Goal: Navigation & Orientation: Find specific page/section

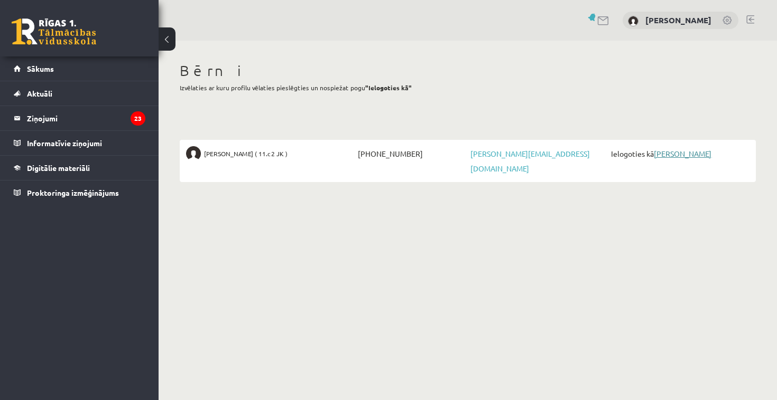
click at [677, 155] on link "[PERSON_NAME]" at bounding box center [683, 154] width 58 height 10
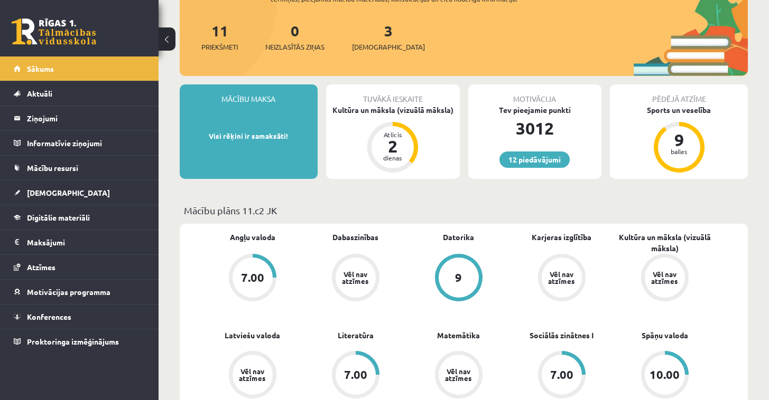
scroll to position [165, 0]
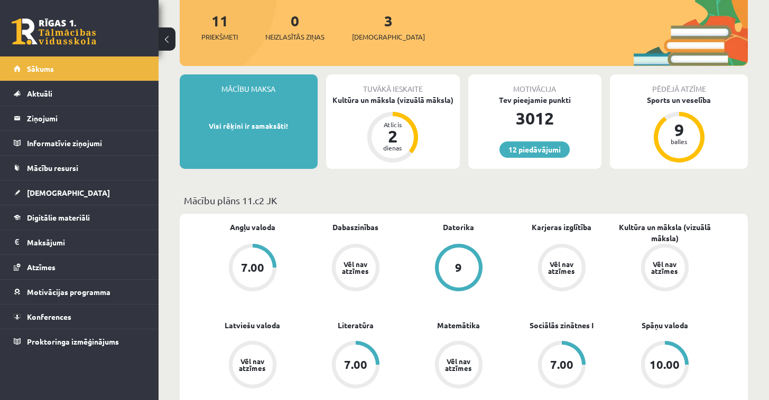
click at [248, 117] on div "Mācību maksa Visi rēķini ir samaksāti!" at bounding box center [249, 121] width 138 height 95
click at [263, 93] on div "Mācību maksa" at bounding box center [249, 84] width 138 height 20
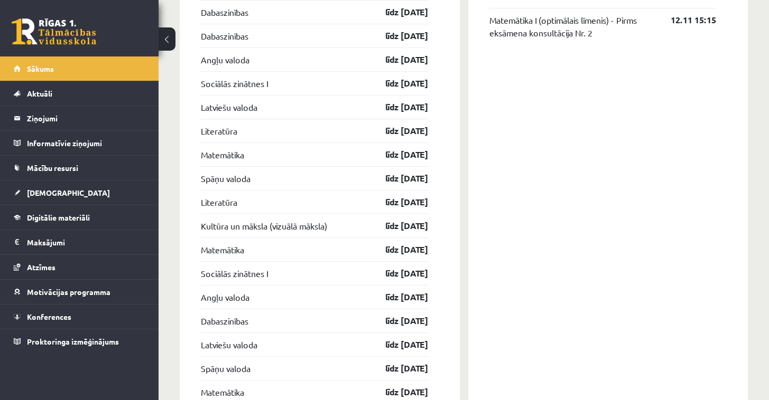
scroll to position [1467, 0]
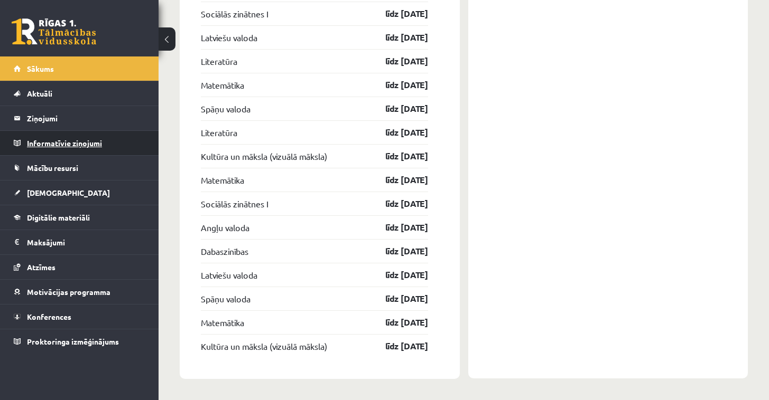
click at [60, 145] on legend "Informatīvie ziņojumi 0" at bounding box center [86, 143] width 118 height 24
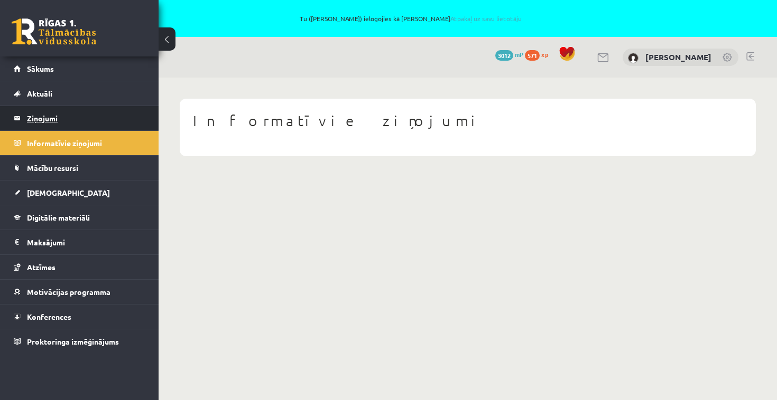
click at [49, 120] on legend "Ziņojumi 0" at bounding box center [86, 118] width 118 height 24
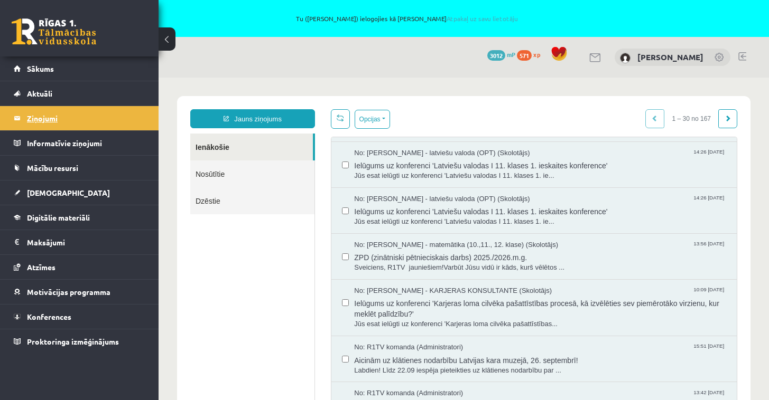
scroll to position [183, 0]
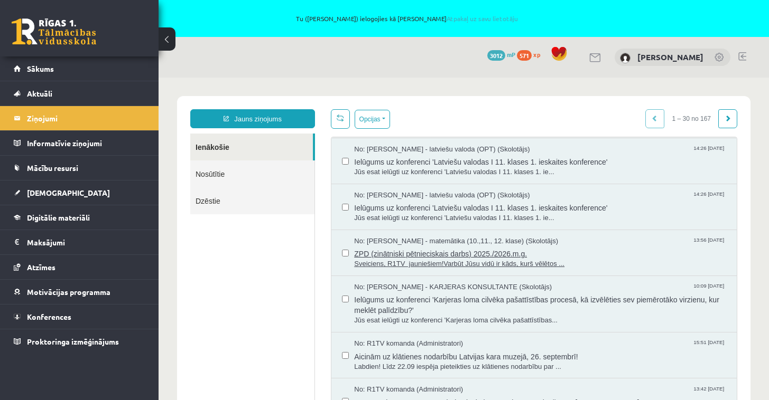
click at [430, 248] on span "ZPD (zinātniski pētnieciskais darbs) 2025./2026.m.g." at bounding box center [540, 252] width 372 height 13
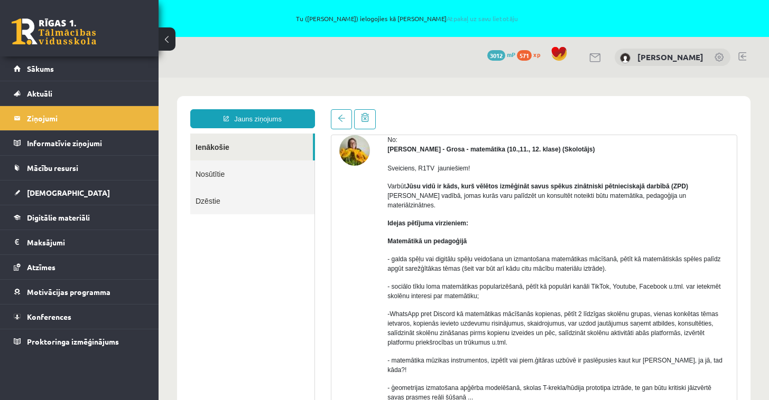
scroll to position [52, 0]
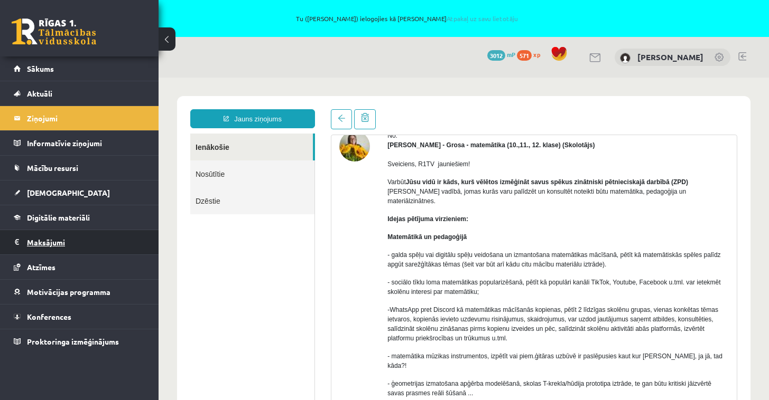
click at [54, 238] on legend "Maksājumi 0" at bounding box center [86, 242] width 118 height 24
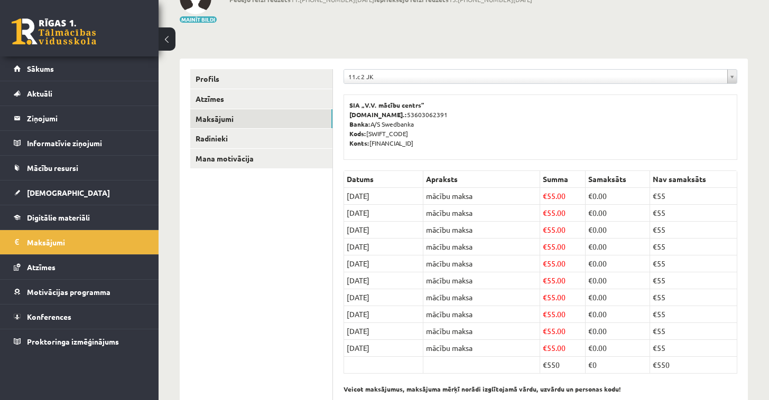
scroll to position [115, 0]
click at [206, 139] on link "Radinieki" at bounding box center [261, 140] width 142 height 20
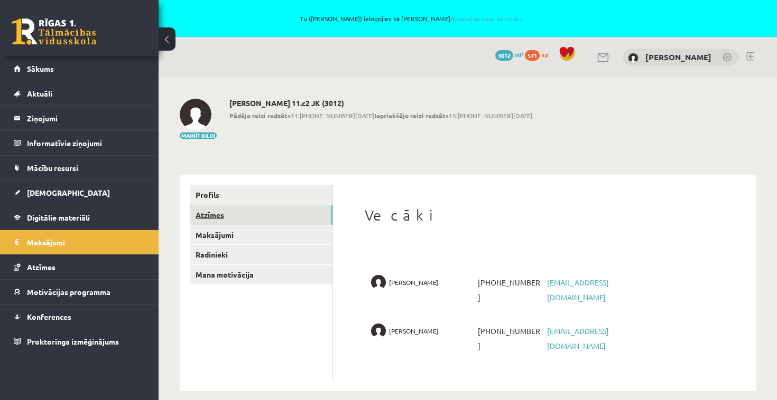
click at [205, 213] on link "Atzīmes" at bounding box center [261, 216] width 142 height 20
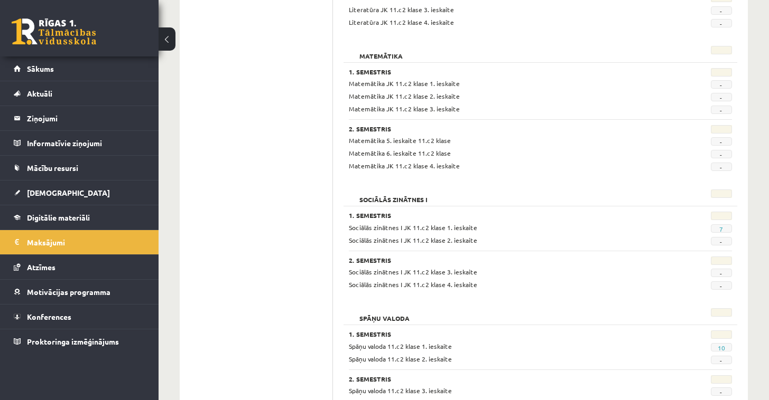
scroll to position [757, 0]
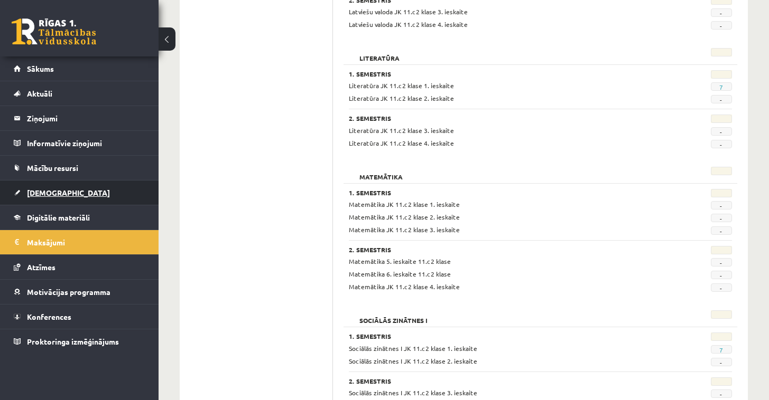
click at [38, 190] on span "[DEMOGRAPHIC_DATA]" at bounding box center [68, 193] width 83 height 10
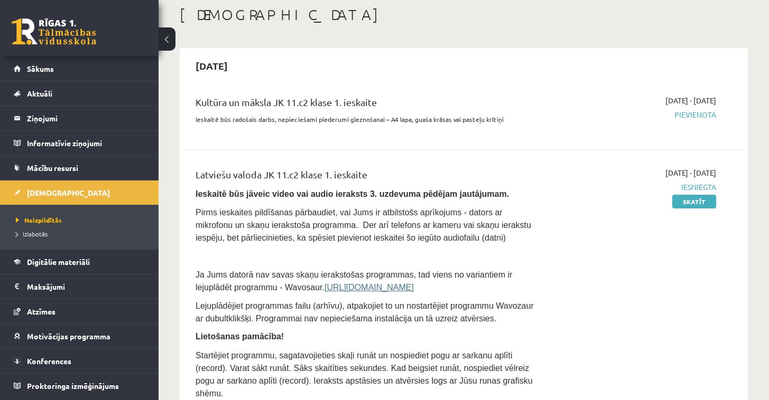
scroll to position [53, 0]
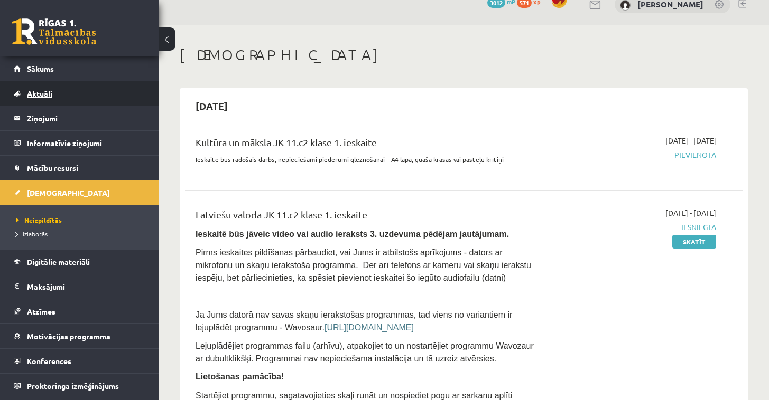
click at [39, 93] on span "Aktuāli" at bounding box center [39, 94] width 25 height 10
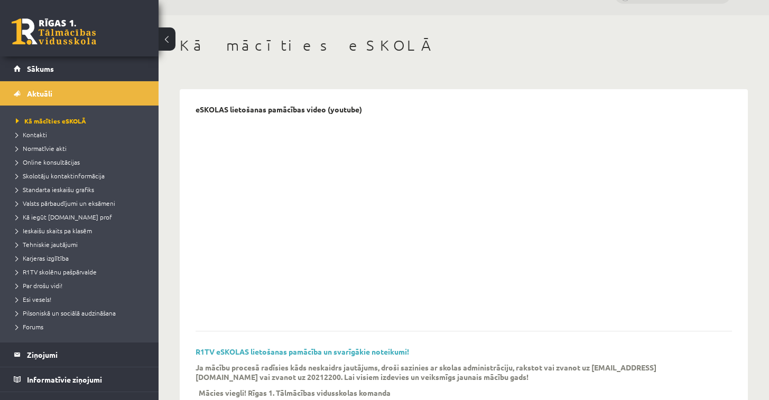
scroll to position [61, 0]
